Goal: Navigation & Orientation: Find specific page/section

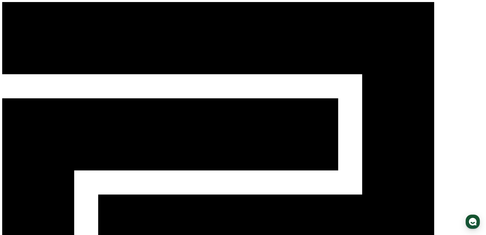
type textarea "*"
select select "**********"
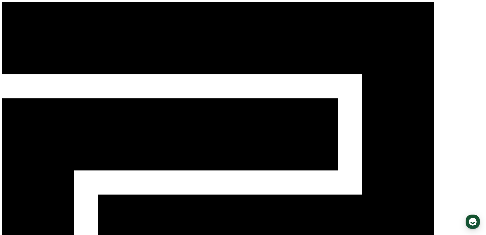
select select "**********"
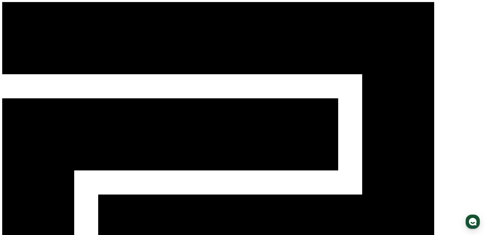
select select "**********"
